Goal: Find specific page/section: Find specific page/section

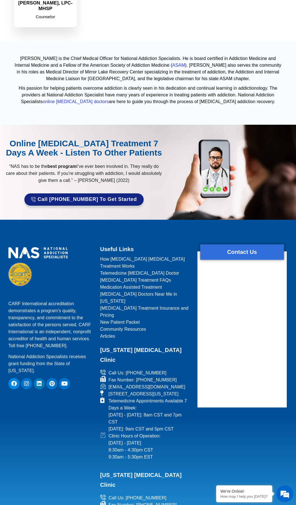
scroll to position [952, 0]
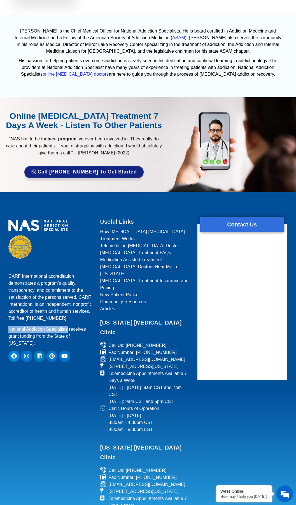
drag, startPoint x: 9, startPoint y: 303, endPoint x: 67, endPoint y: 304, distance: 58.3
click at [67, 325] on p "National Addiction Specialists receives grant funding from the State of [US_STA…" at bounding box center [50, 335] width 85 height 21
copy p "National Addiction Specialists"
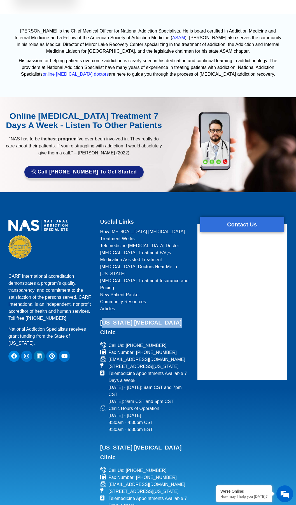
drag, startPoint x: 102, startPoint y: 277, endPoint x: 175, endPoint y: 278, distance: 73.4
click at [175, 318] on h2 "[US_STATE] [MEDICAL_DATA] Clinic" at bounding box center [145, 328] width 90 height 20
copy h2 "ennessee [MEDICAL_DATA] Clinic"
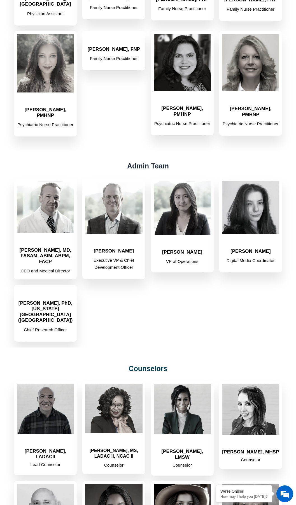
scroll to position [224, 0]
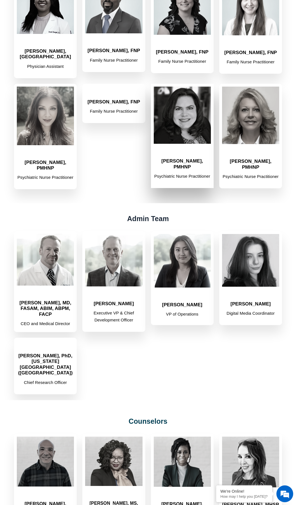
drag, startPoint x: 190, startPoint y: 141, endPoint x: 207, endPoint y: 141, distance: 16.5
click at [207, 158] on h2 "[PERSON_NAME], PMHNP" at bounding box center [182, 163] width 57 height 11
copy h2 "PMHNP"
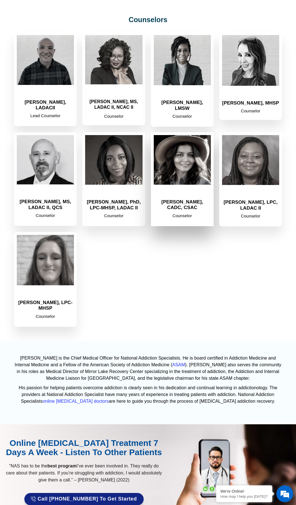
scroll to position [756, 0]
